Goal: Complete application form

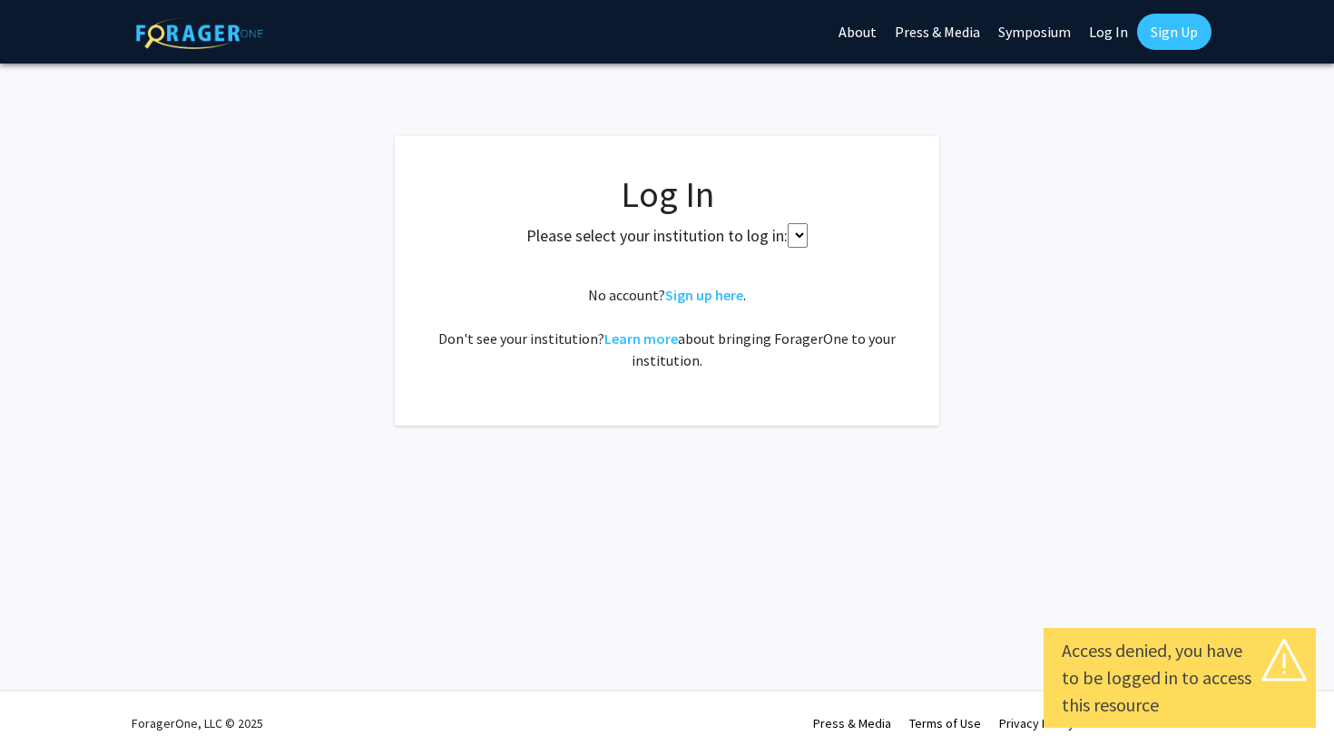
select select
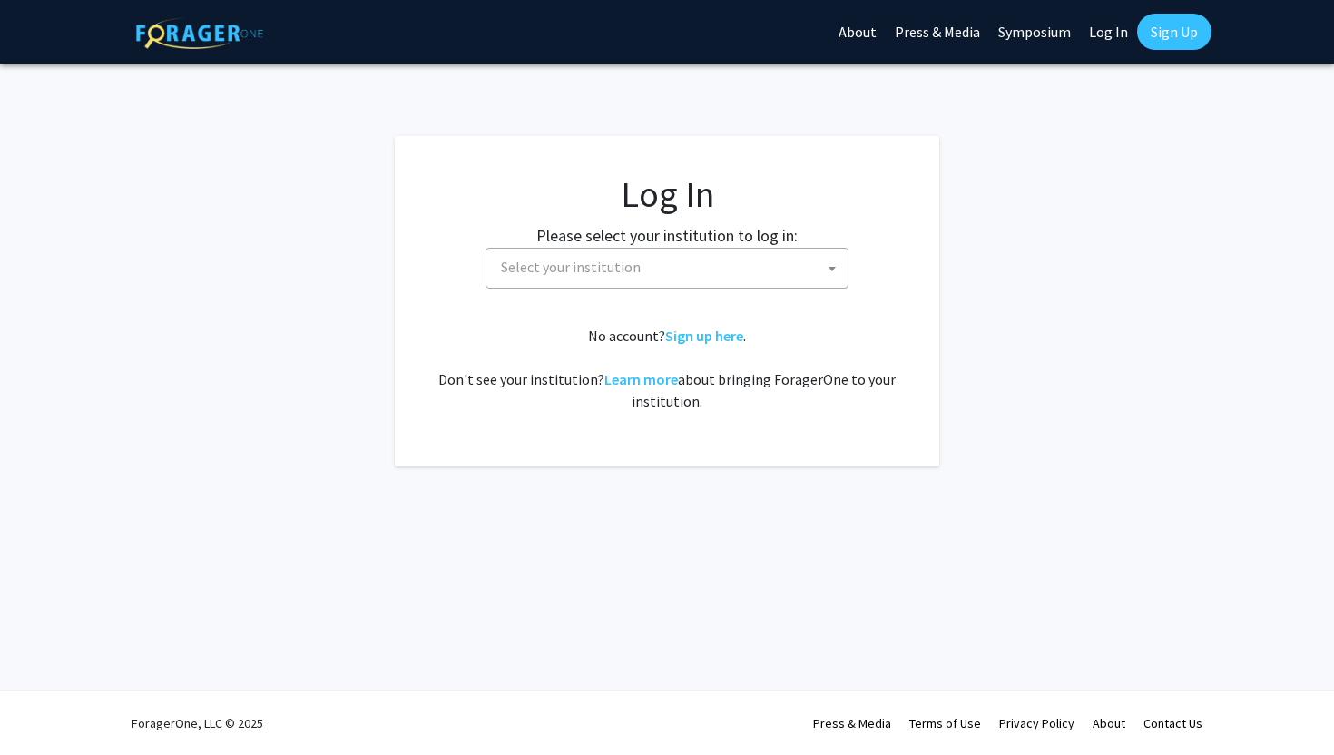
click at [553, 290] on fg-card-body "Log In Please select your institution to log in: [GEOGRAPHIC_DATA] [GEOGRAPHIC_…" at bounding box center [667, 301] width 472 height 258
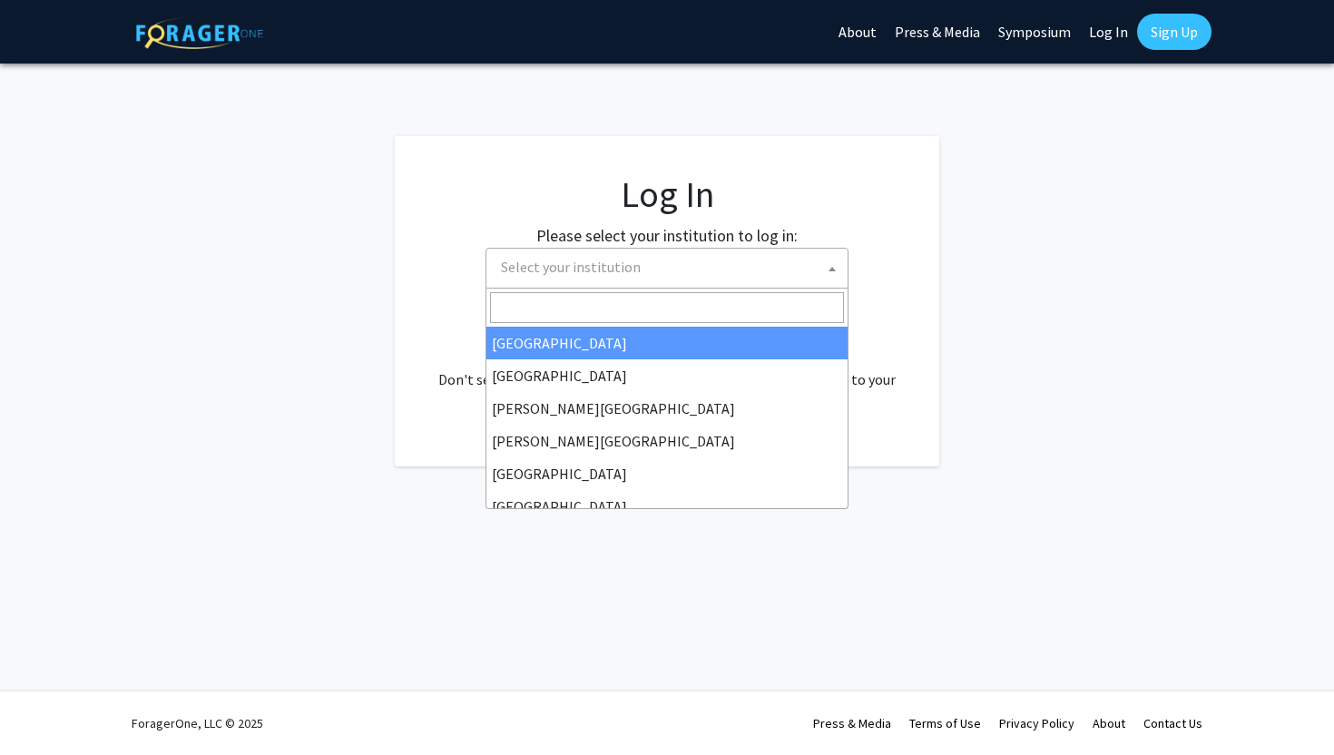
click at [556, 270] on span "Select your institution" at bounding box center [571, 267] width 140 height 18
type input "em"
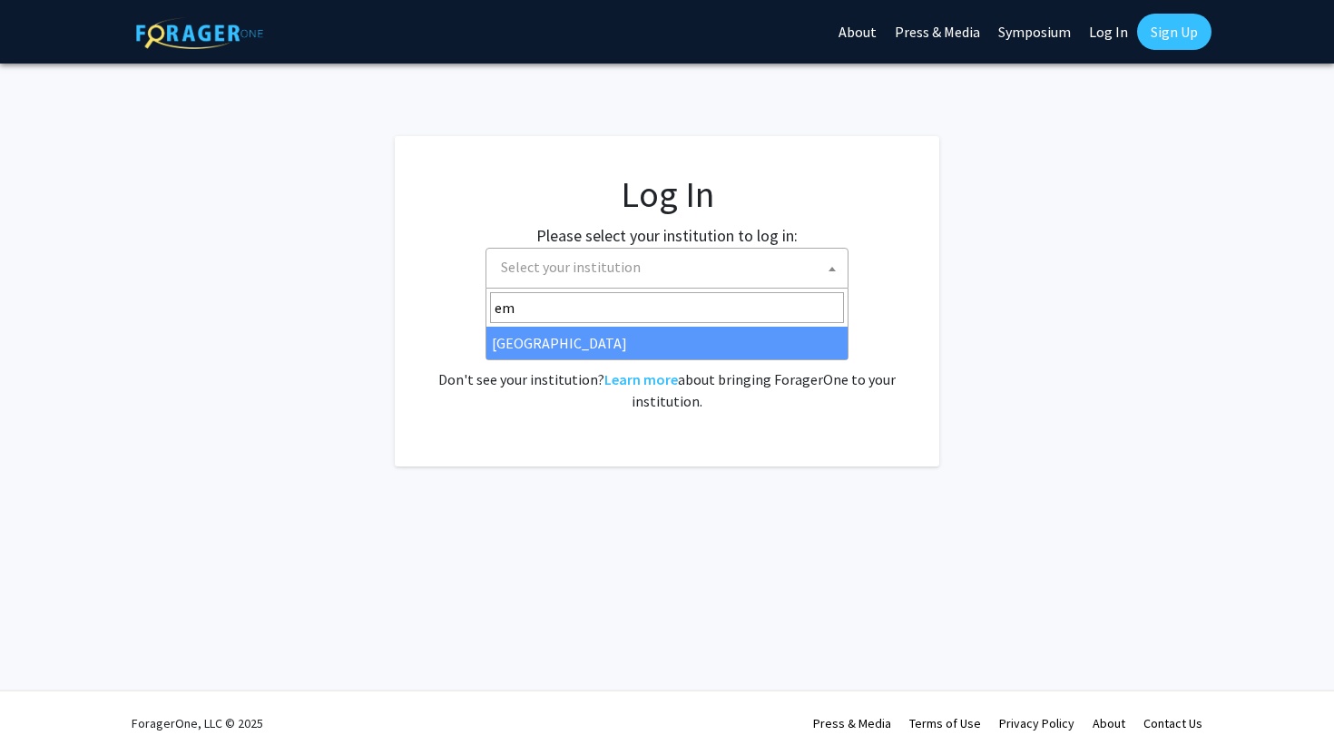
select select "12"
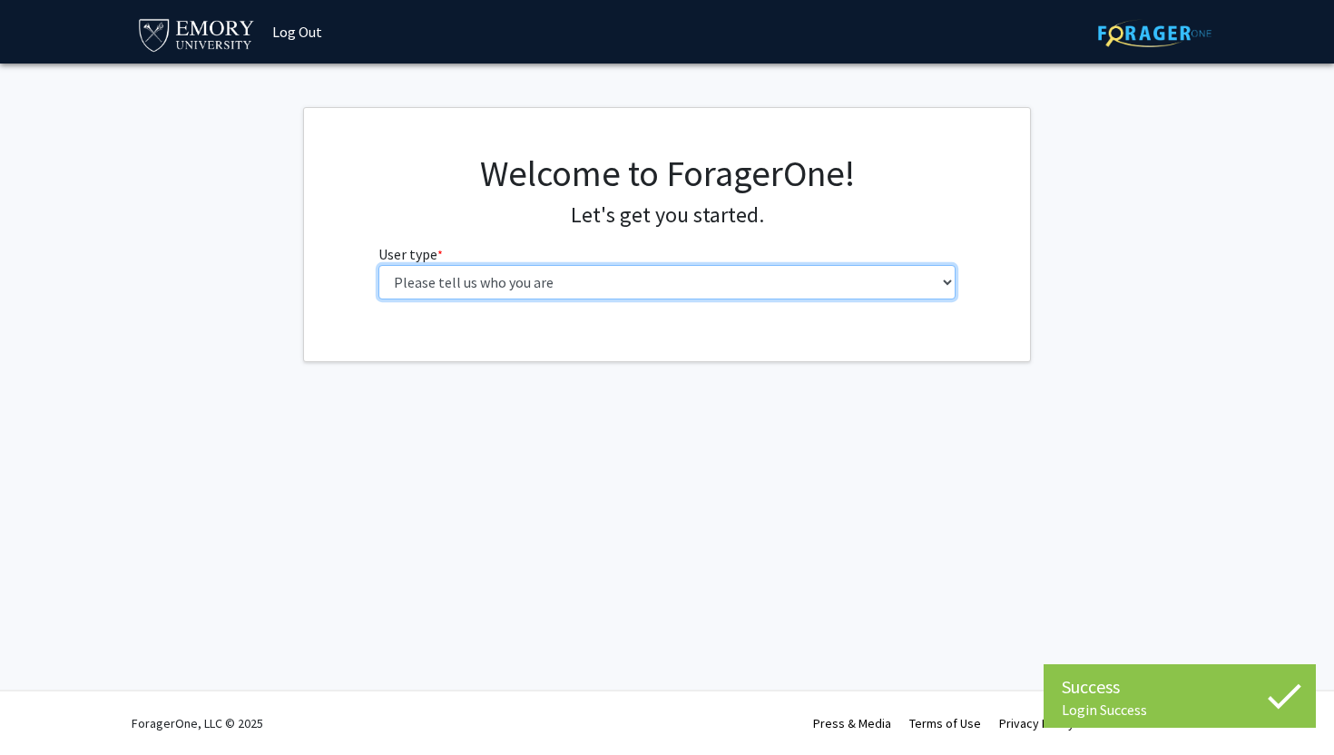
click at [449, 280] on select "Please tell us who you are Undergraduate Student Master's Student Doctoral Cand…" at bounding box center [668, 282] width 578 height 34
select select "1: undergrad"
click at [379, 265] on select "Please tell us who you are Undergraduate Student Master's Student Doctoral Cand…" at bounding box center [668, 282] width 578 height 34
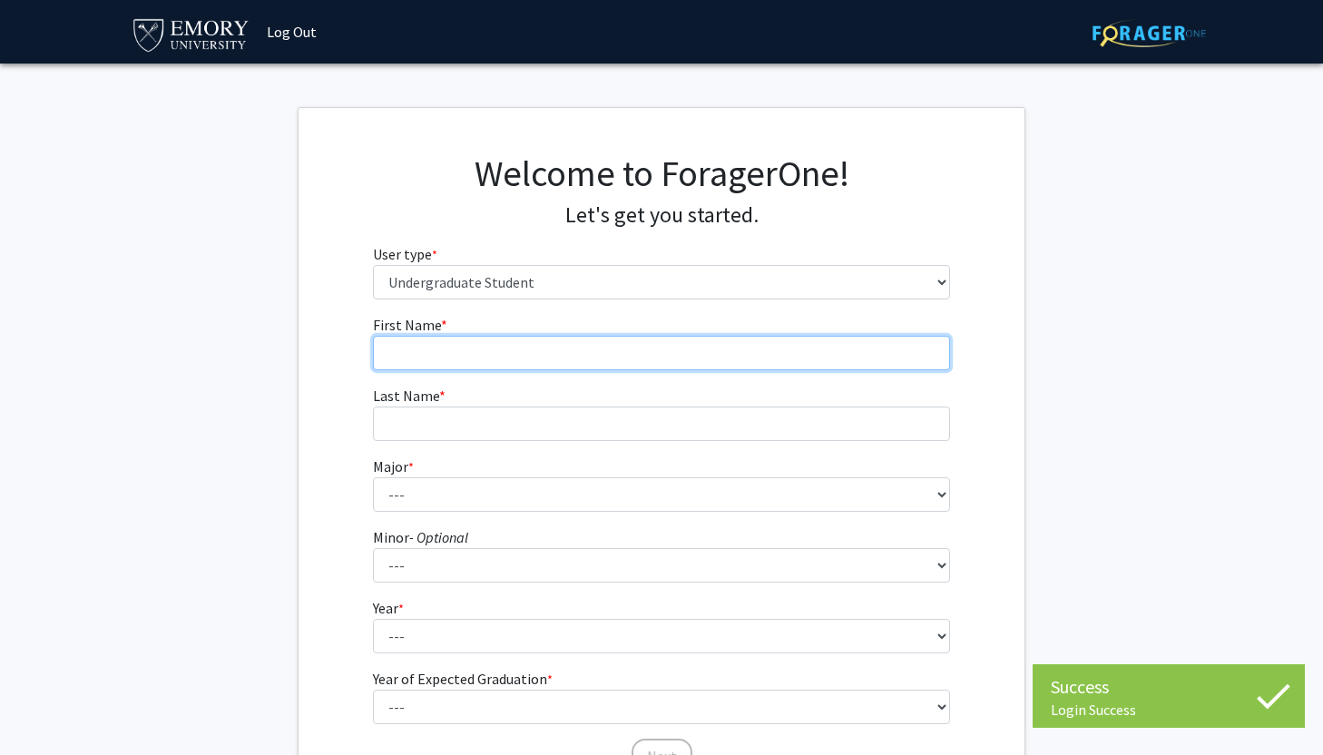
click at [444, 346] on input "First Name * required" at bounding box center [662, 353] width 578 height 34
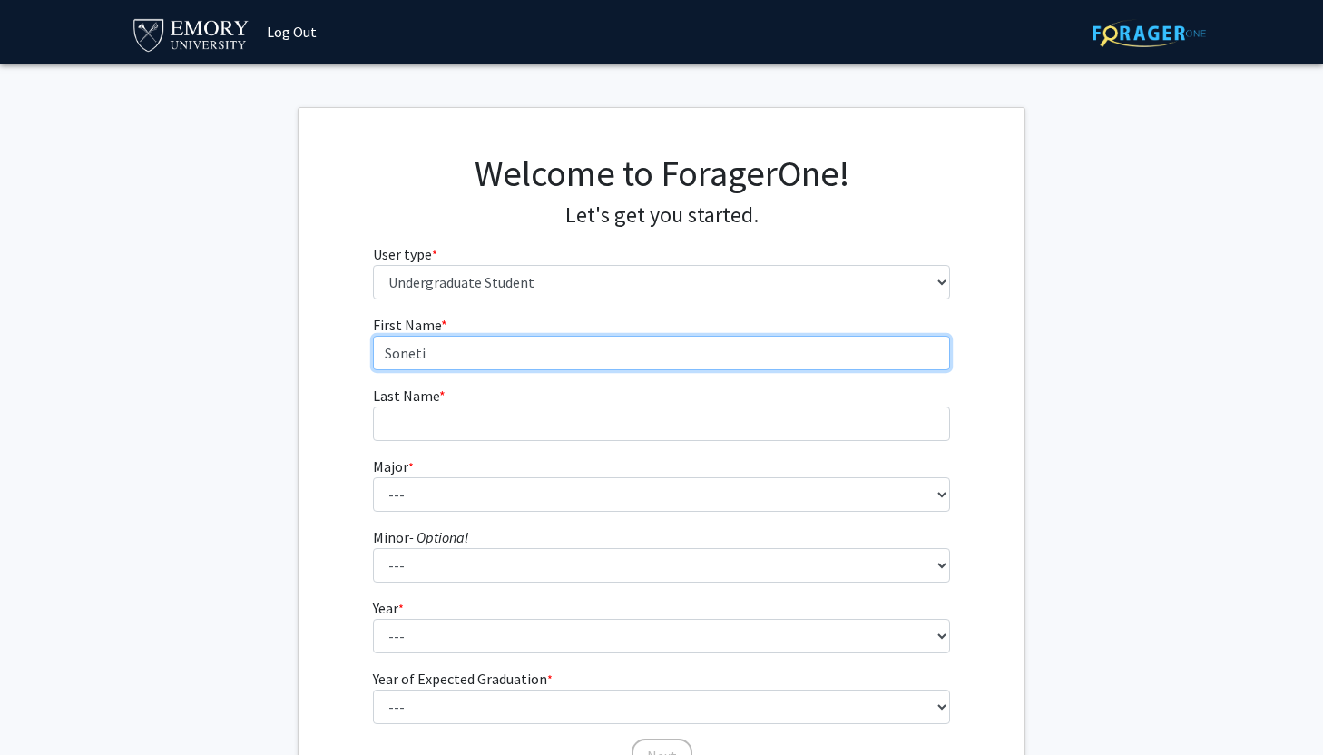
type input "Soneti"
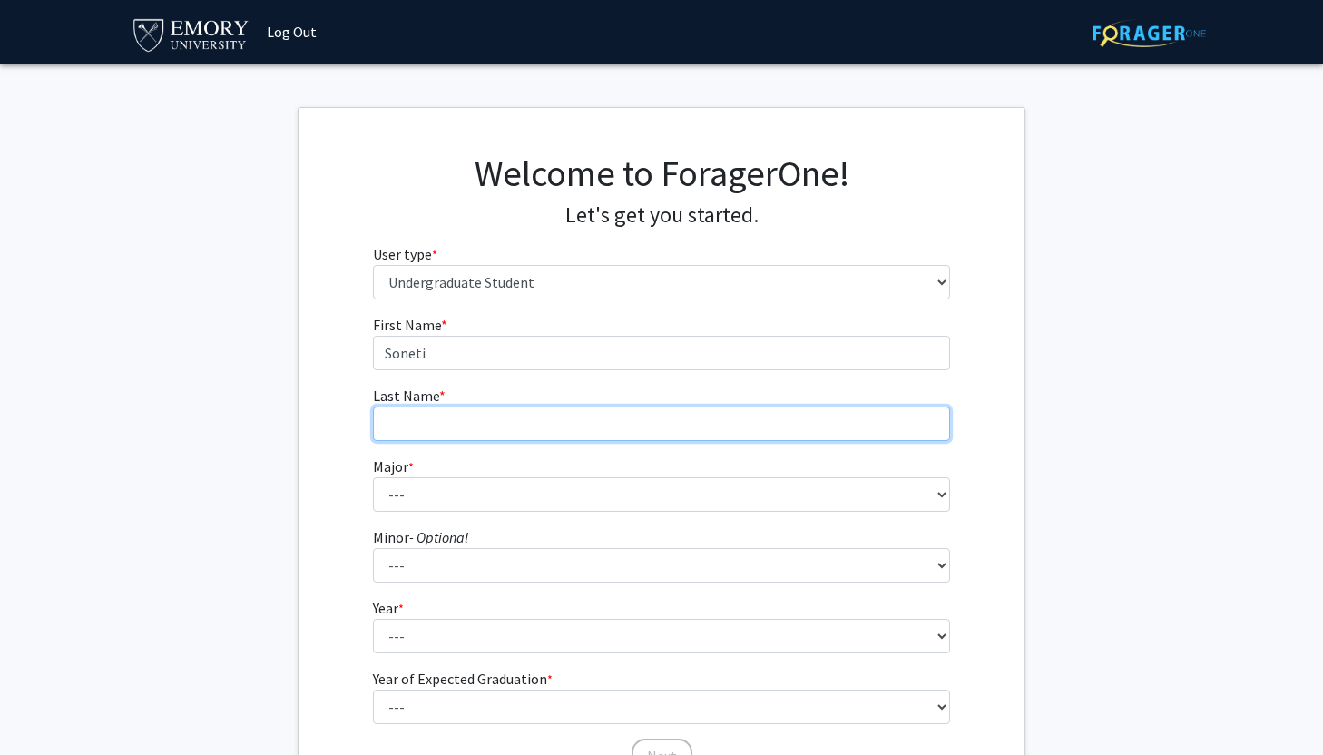
click at [458, 409] on input "Last Name * required" at bounding box center [662, 424] width 578 height 34
type input "Andea"
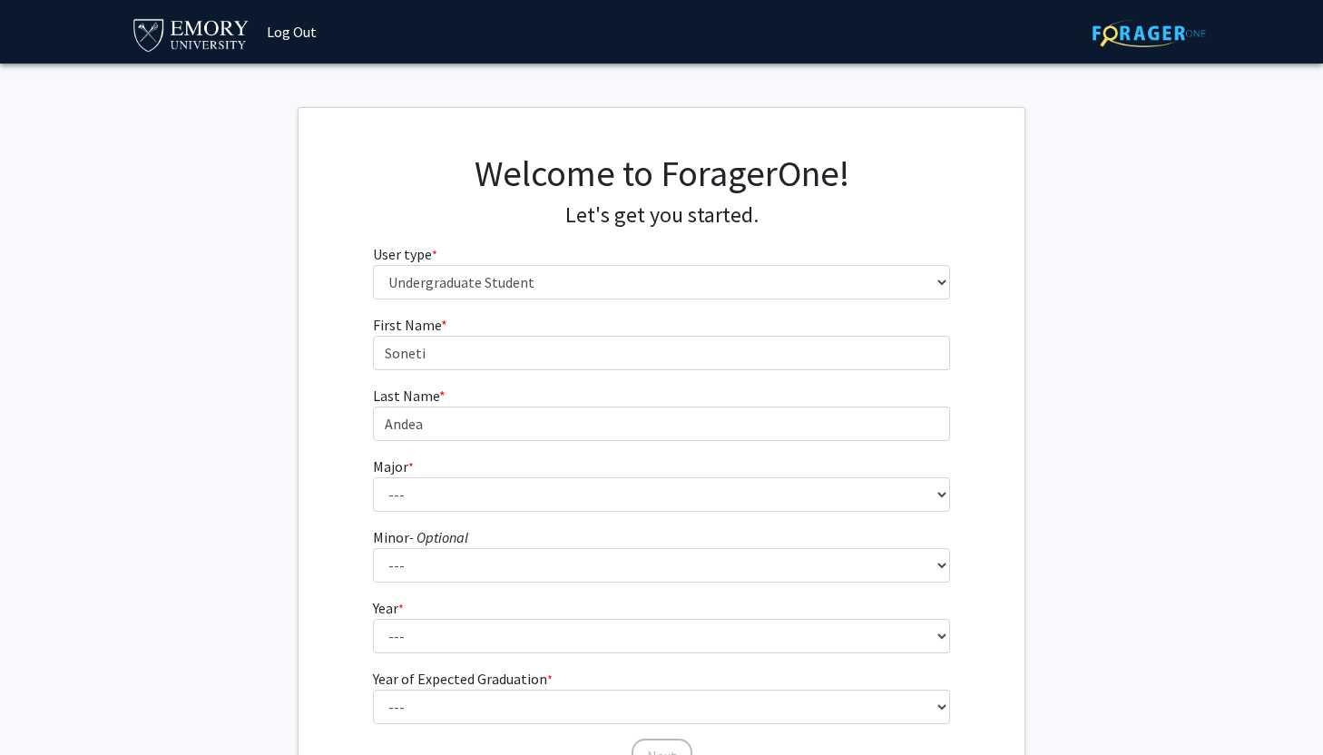
click at [439, 475] on fg-select "Major * required --- Accounting African American Studies African Studies Americ…" at bounding box center [662, 484] width 578 height 56
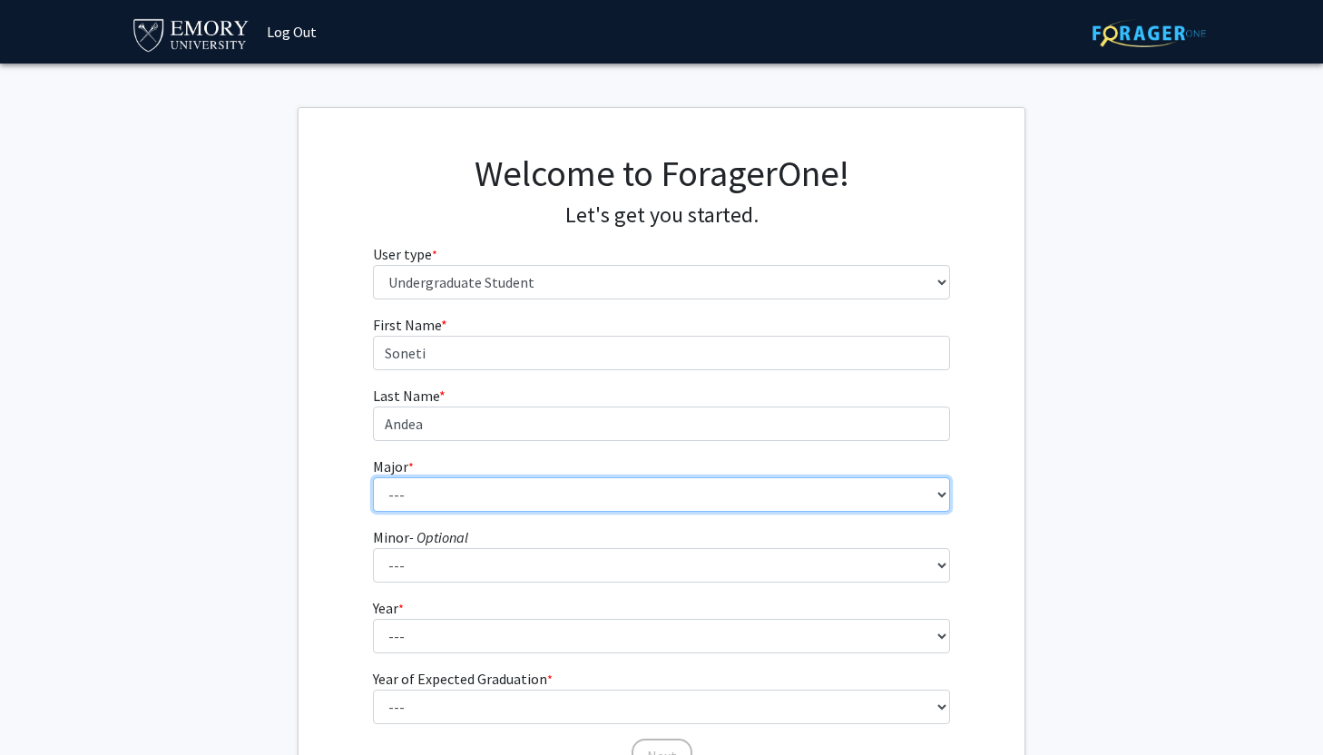
click at [441, 480] on select "--- Accounting African American Studies African Studies American Studies Analyt…" at bounding box center [662, 494] width 578 height 34
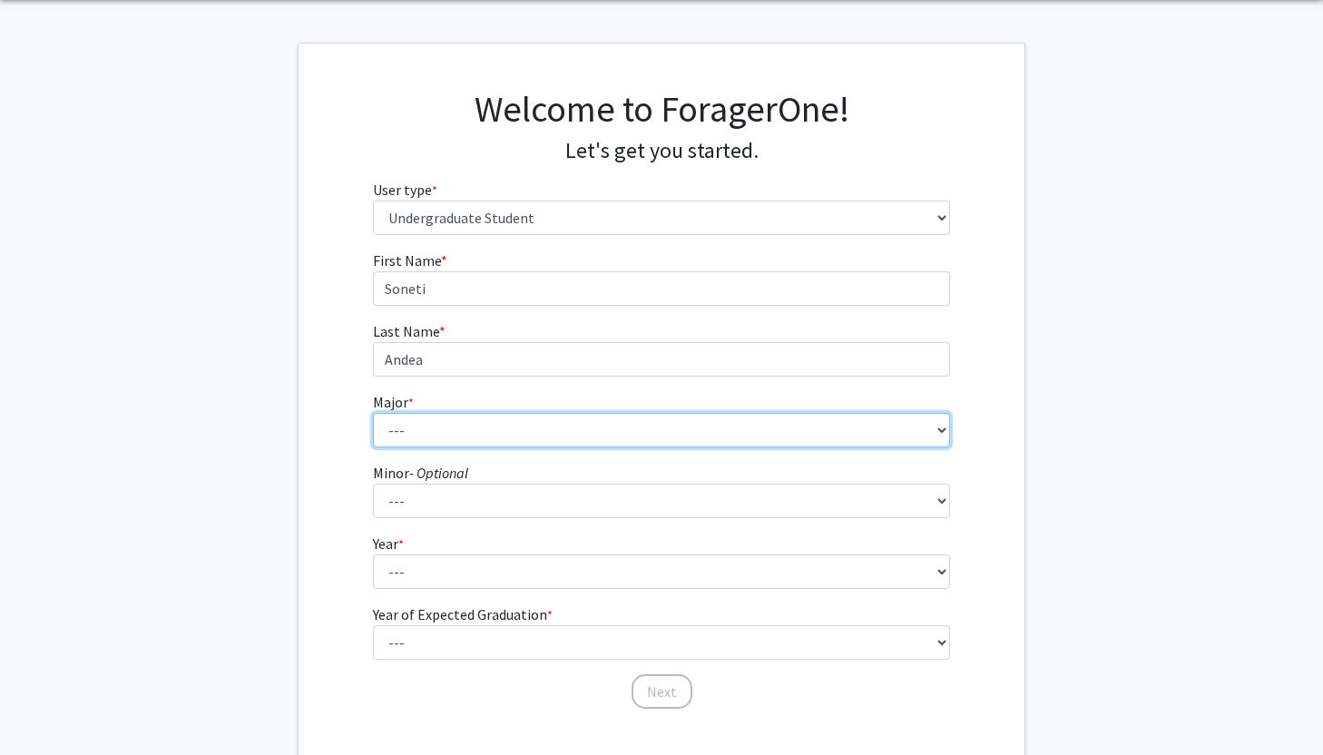
scroll to position [115, 0]
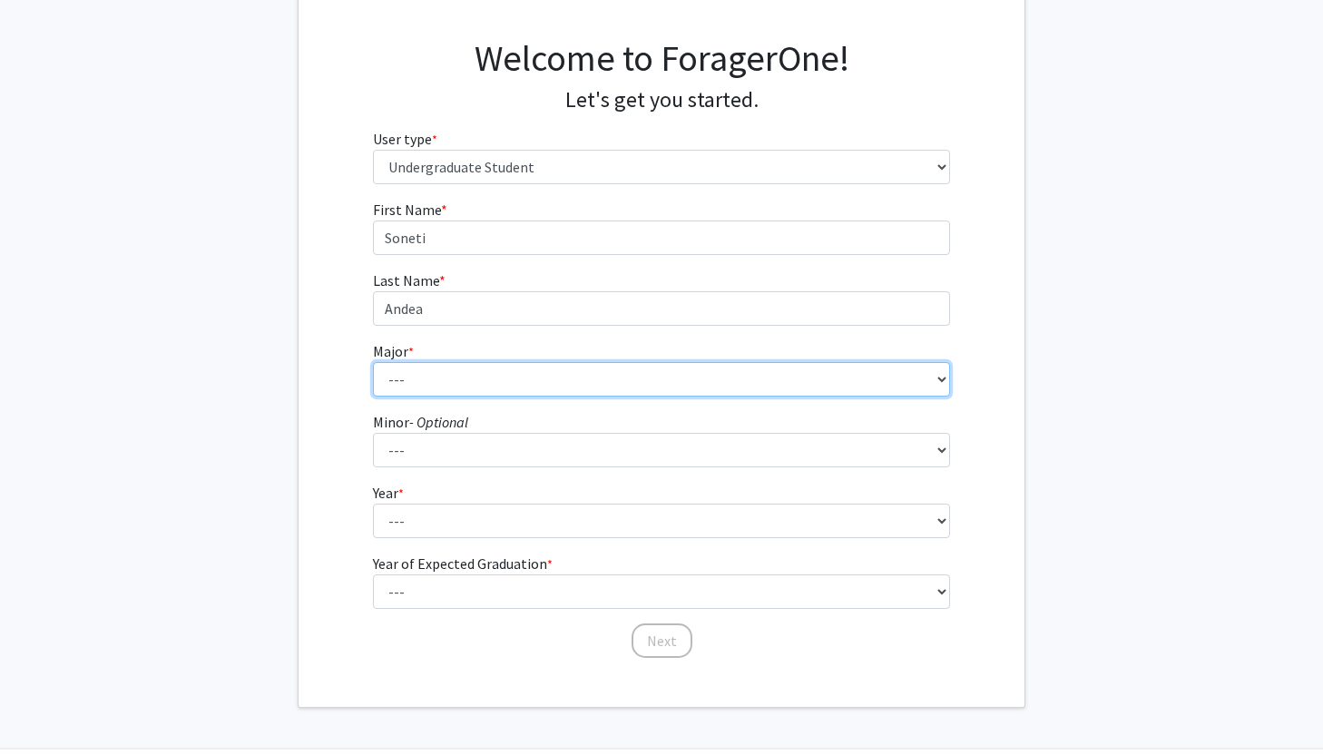
click at [471, 370] on select "--- Accounting African American Studies African Studies American Studies Analyt…" at bounding box center [662, 379] width 578 height 34
select select "12: 973"
click at [373, 362] on select "--- Accounting African American Studies African Studies American Studies Analyt…" at bounding box center [662, 379] width 578 height 34
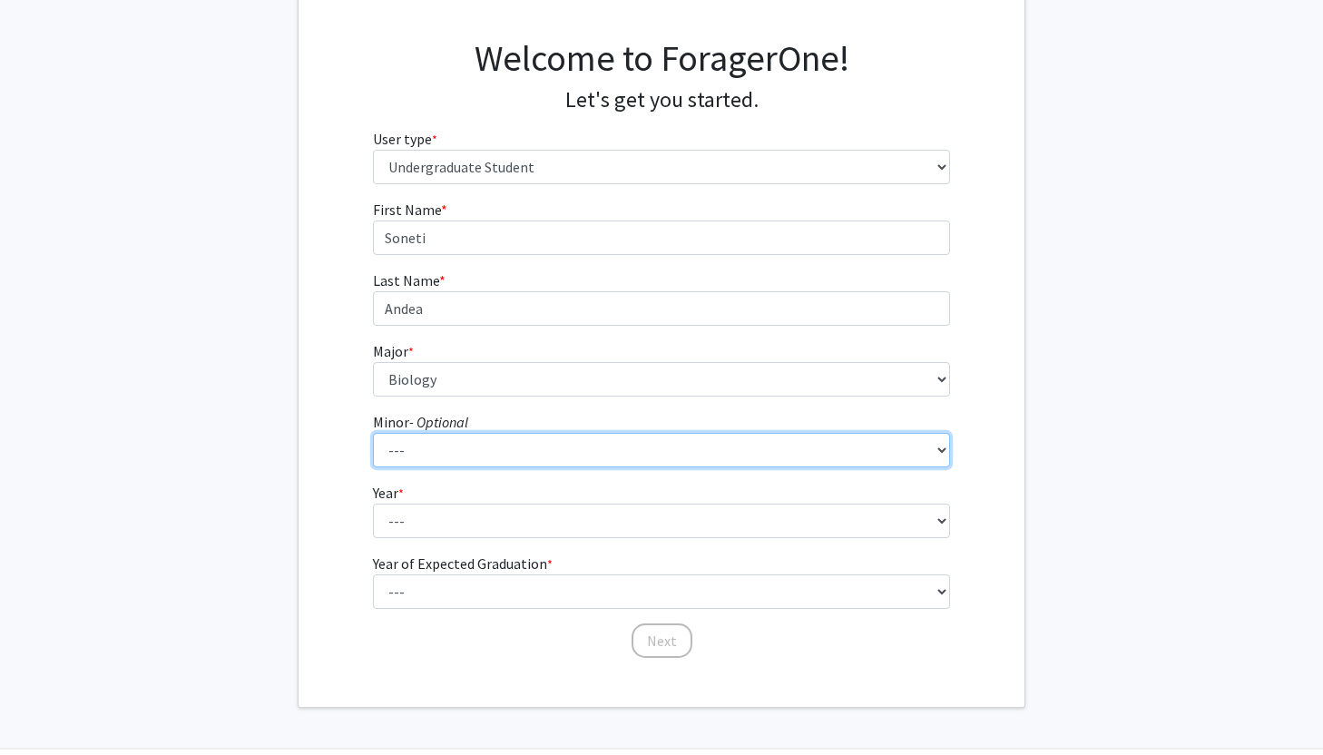
click at [463, 442] on select "--- African American Studies African Studies American Studies Ancient Mediterra…" at bounding box center [662, 450] width 578 height 34
select select "5: 732"
click at [373, 433] on select "--- African American Studies African Studies American Studies Ancient Mediterra…" at bounding box center [662, 450] width 578 height 34
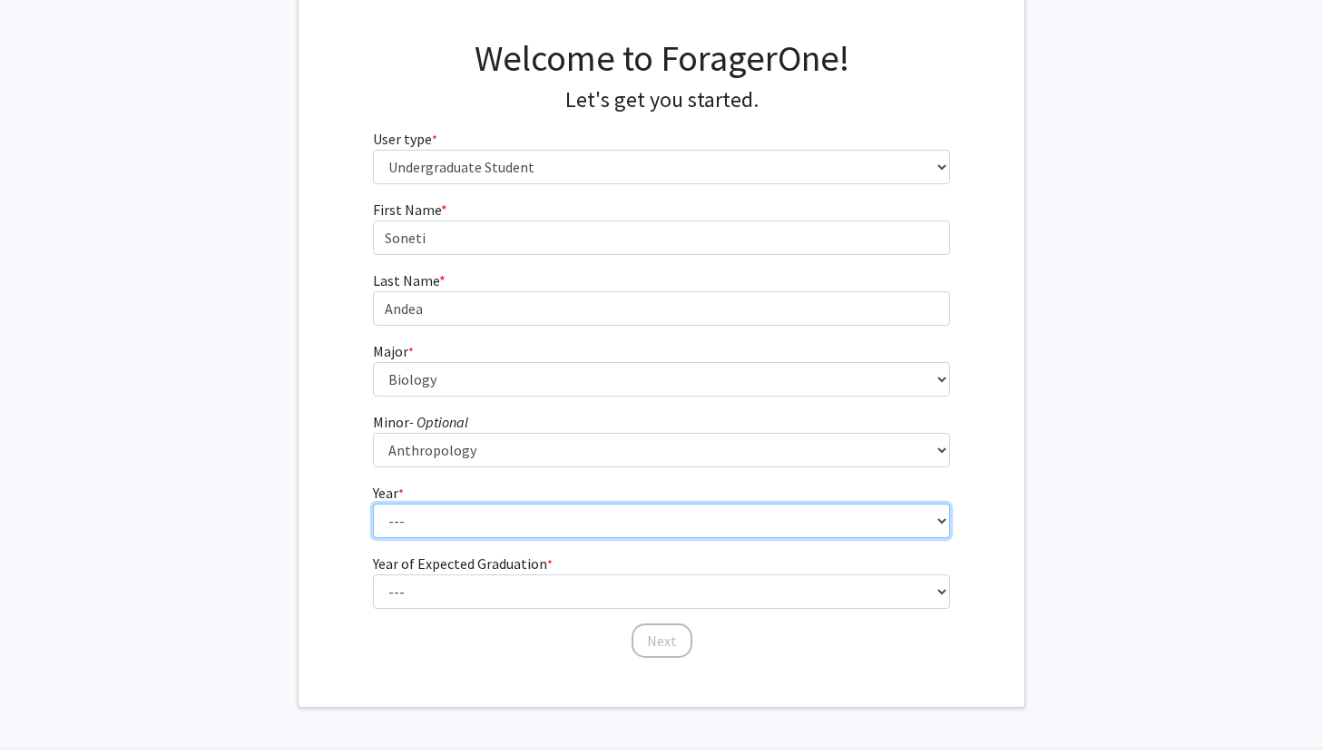
click at [447, 516] on select "--- First-year Sophomore Junior Senior Postbaccalaureate Certificate" at bounding box center [662, 521] width 578 height 34
select select "1: first-year"
click at [373, 504] on select "--- First-year Sophomore Junior Senior Postbaccalaureate Certificate" at bounding box center [662, 521] width 578 height 34
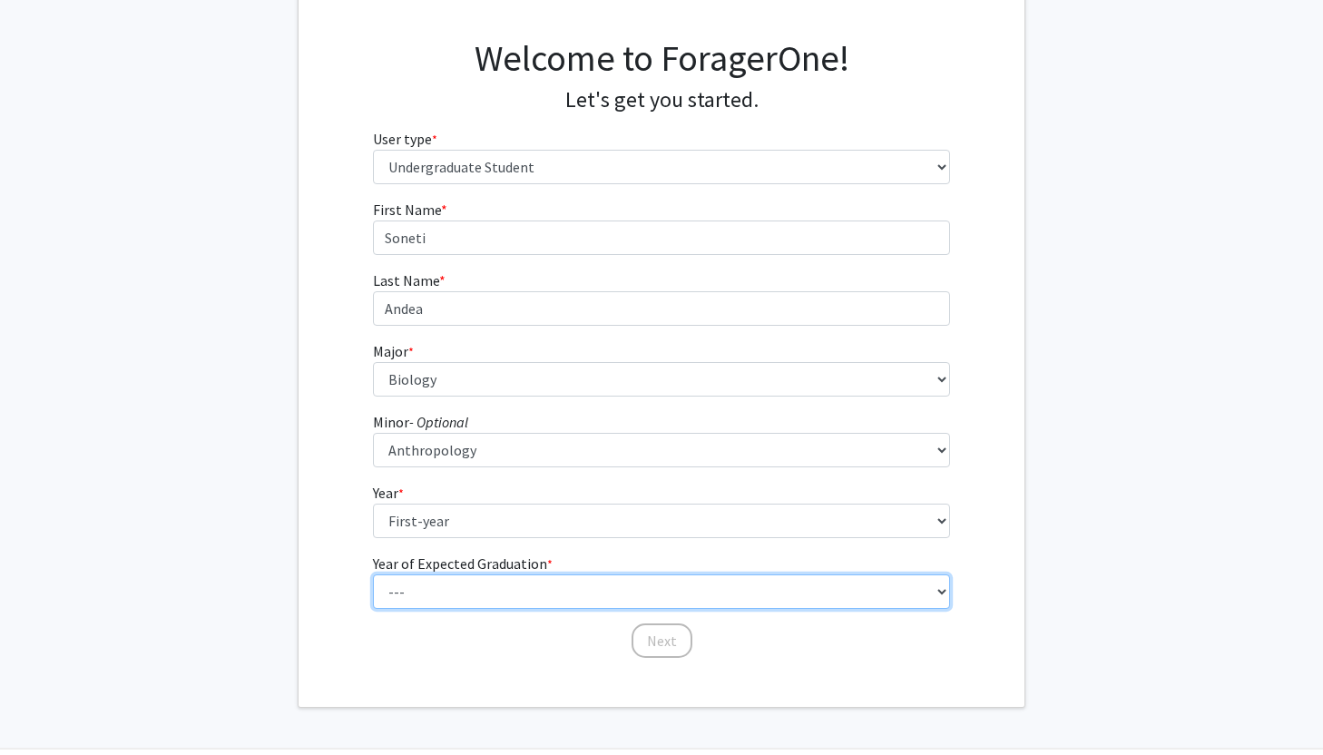
click at [584, 587] on select "--- 2025 2026 2027 2028 2029 2030 2031 2032 2033 2034" at bounding box center [662, 592] width 578 height 34
select select "5: 2029"
click at [373, 575] on select "--- 2025 2026 2027 2028 2029 2030 2031 2032 2033 2034" at bounding box center [662, 592] width 578 height 34
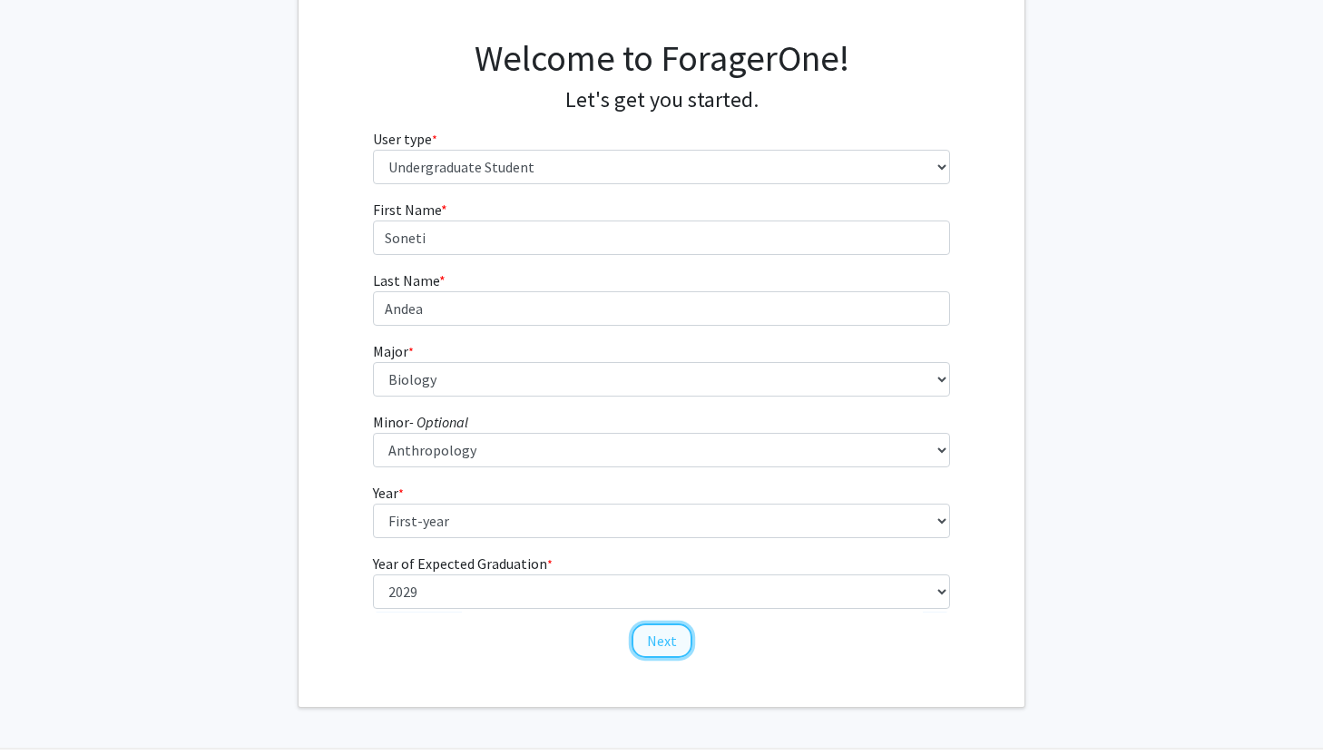
click at [655, 632] on button "Next" at bounding box center [662, 641] width 61 height 34
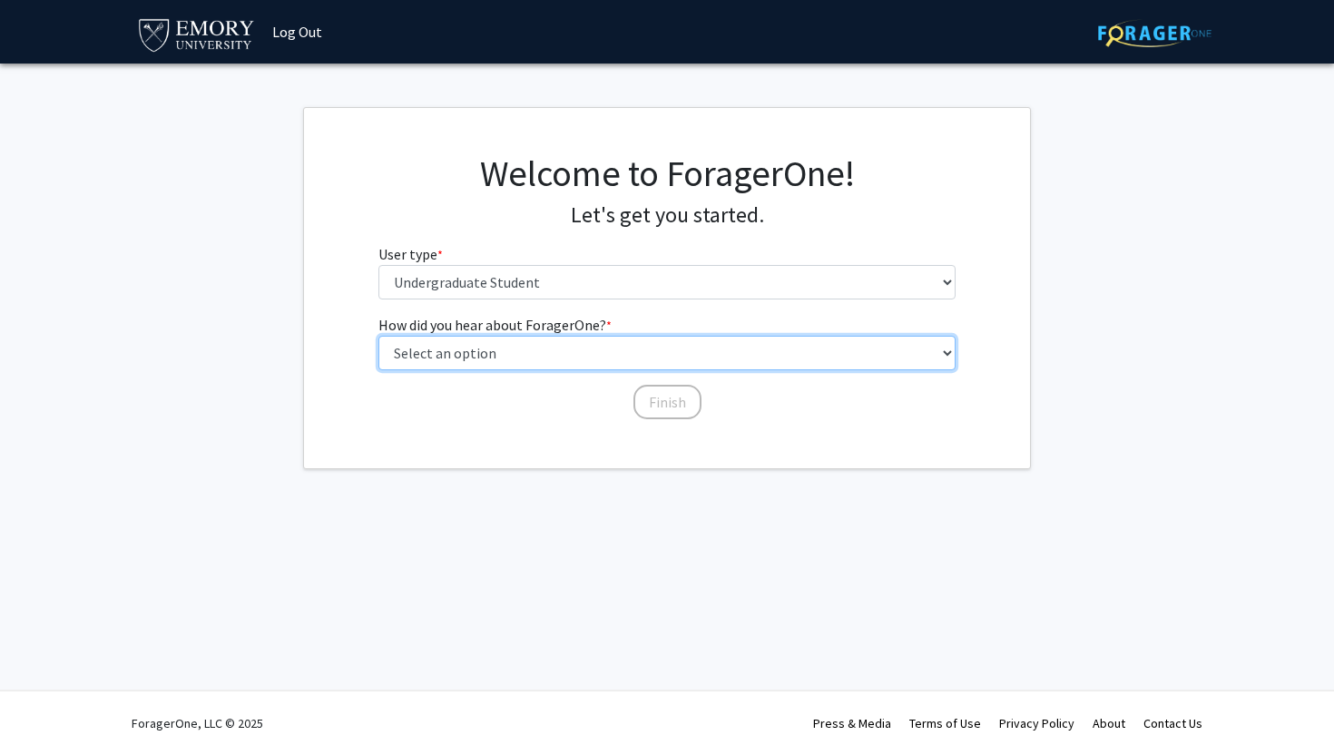
click at [615, 359] on select "Select an option Peer/student recommendation Faculty/staff recommendation Unive…" at bounding box center [668, 353] width 578 height 34
select select "2: faculty_recommendation"
click at [379, 336] on select "Select an option Peer/student recommendation Faculty/staff recommendation Unive…" at bounding box center [668, 353] width 578 height 34
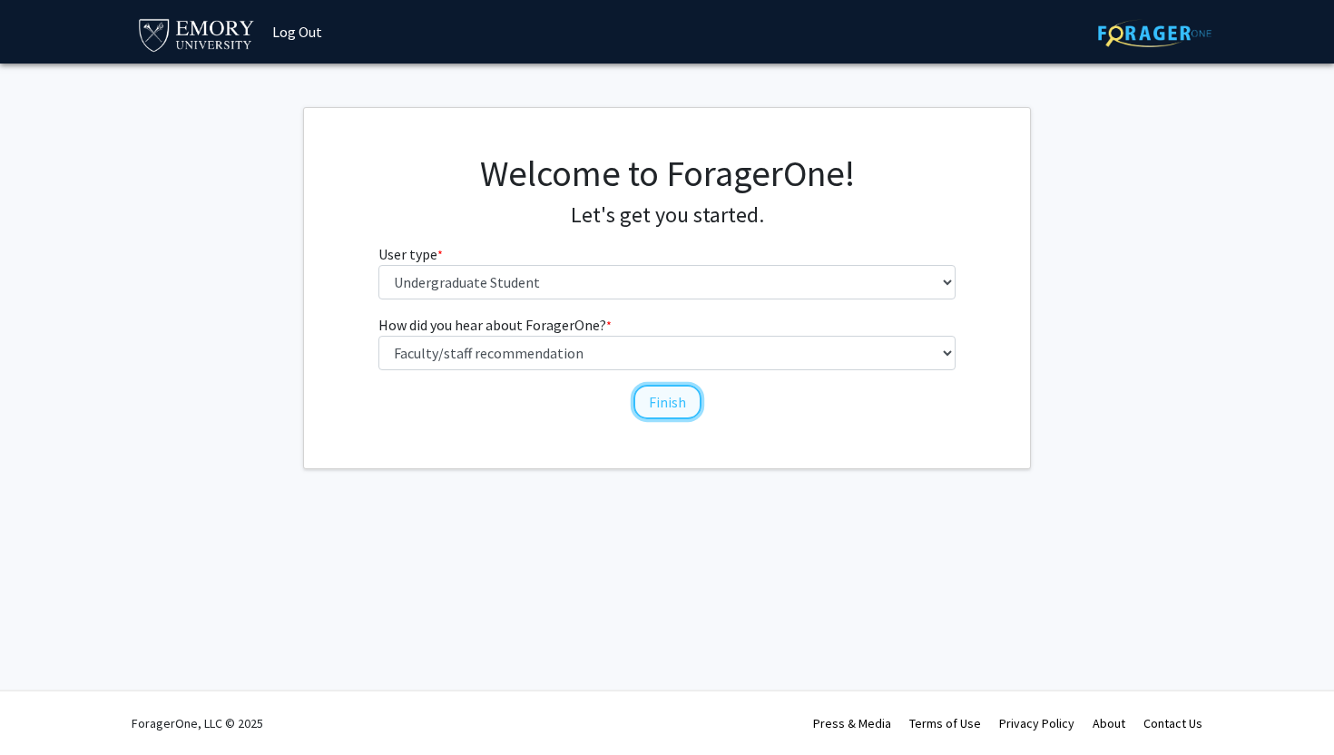
click at [654, 406] on button "Finish" at bounding box center [668, 402] width 68 height 34
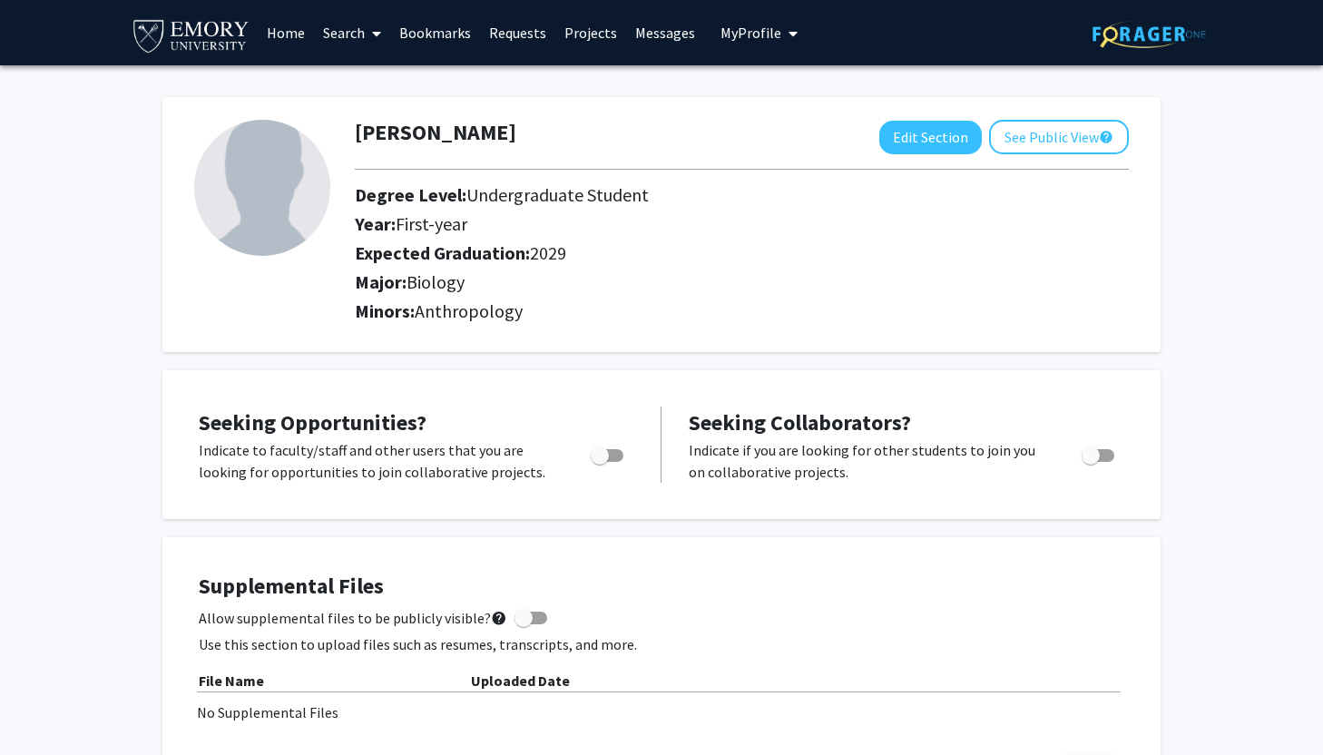
click at [579, 32] on link "Projects" at bounding box center [591, 33] width 71 height 64
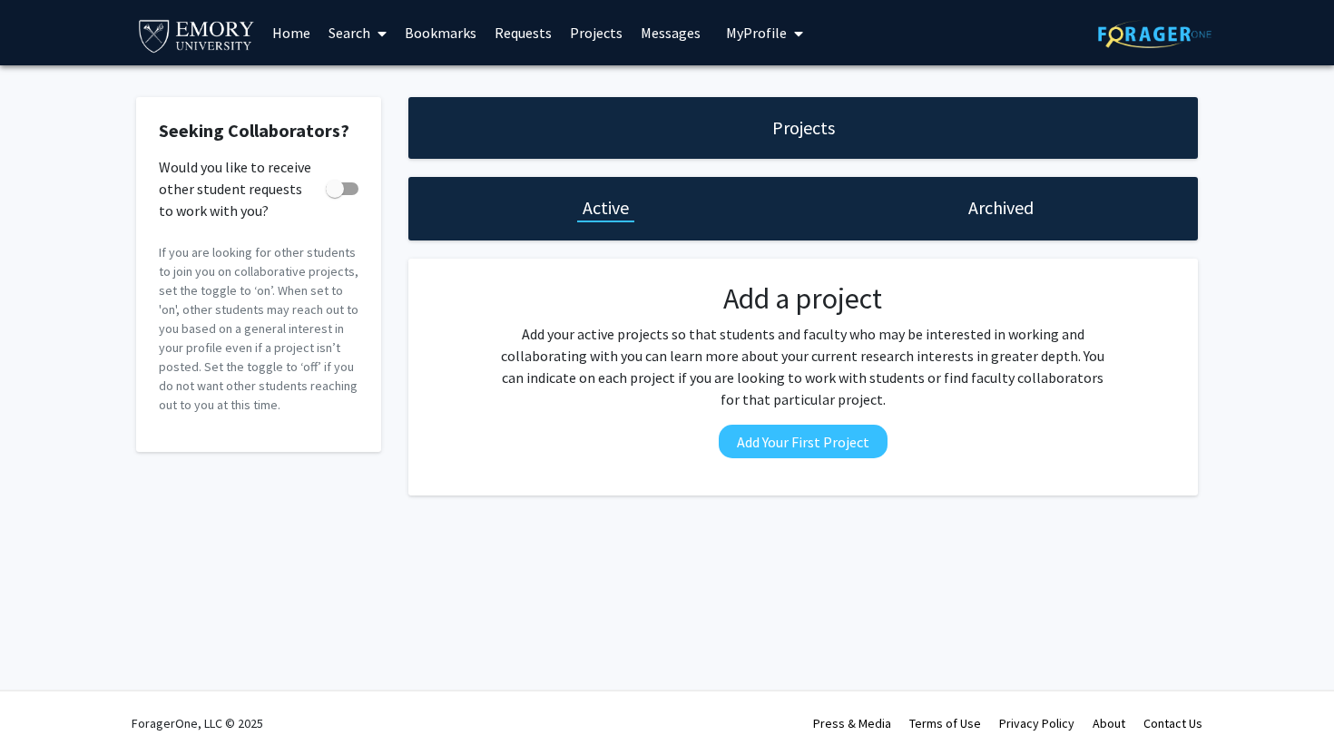
click at [241, 33] on img at bounding box center [196, 35] width 121 height 41
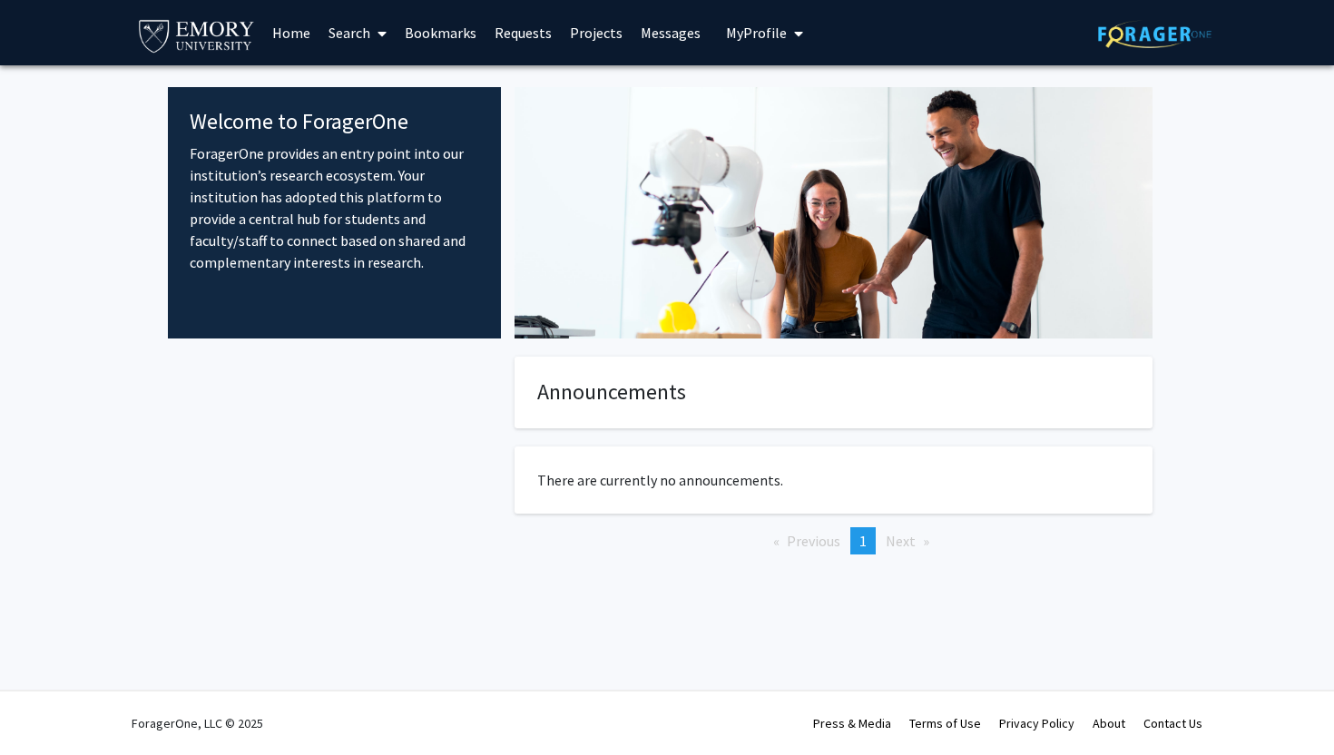
click at [287, 47] on link "Home" at bounding box center [291, 33] width 56 height 64
click at [290, 34] on link "Home" at bounding box center [291, 33] width 56 height 64
click at [382, 27] on icon at bounding box center [382, 33] width 9 height 15
click at [385, 78] on span "Faculty/Staff" at bounding box center [386, 83] width 133 height 36
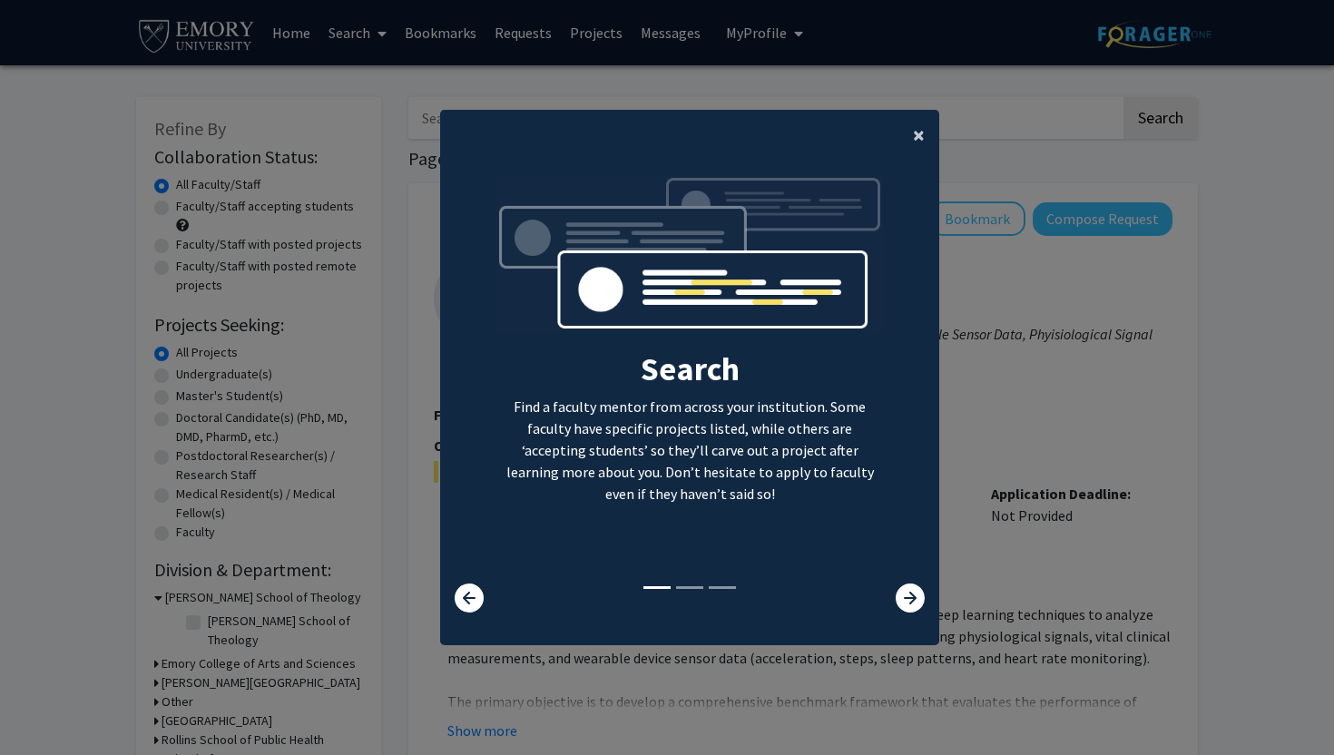
click at [924, 137] on span "×" at bounding box center [919, 135] width 12 height 28
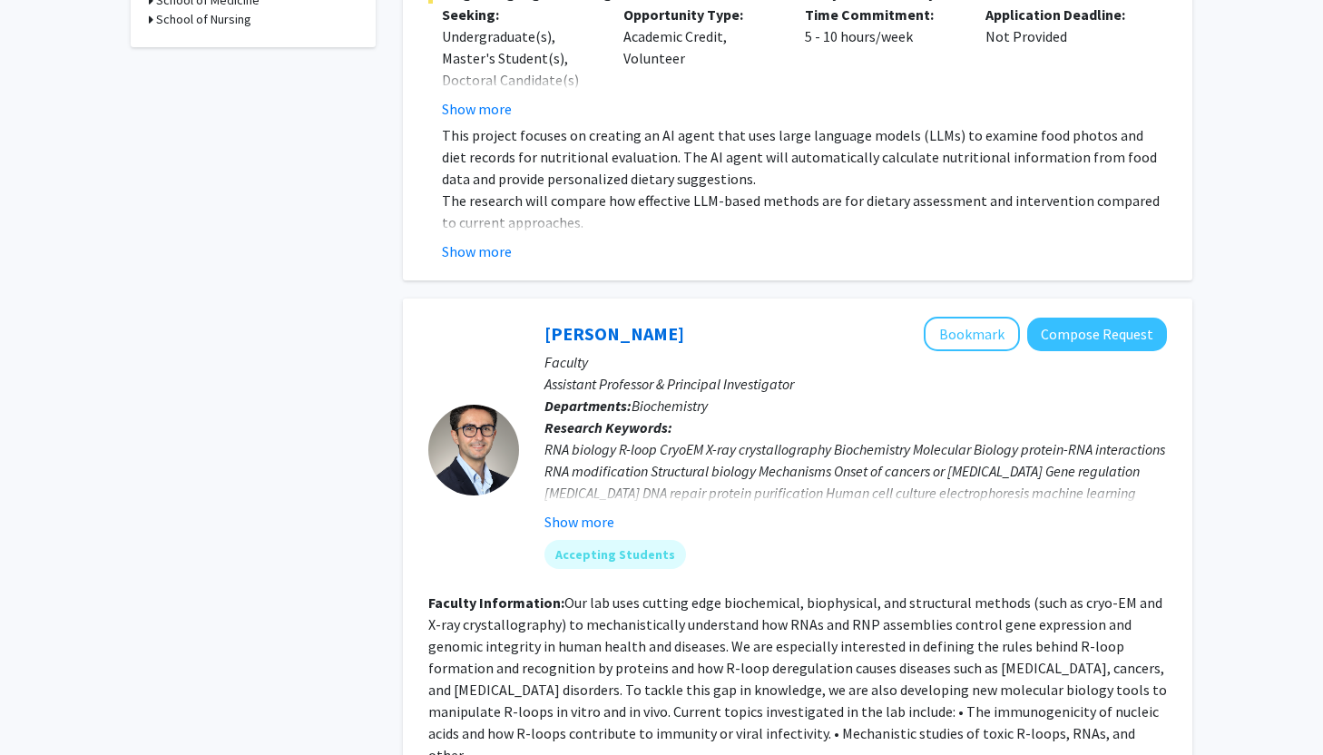
scroll to position [787, 0]
